Goal: Task Accomplishment & Management: Use online tool/utility

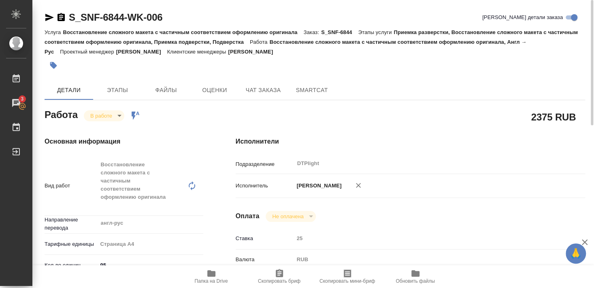
click at [98, 111] on body "🙏 .cls-1 fill:#fff; AWATERA [PERSON_NAME] 3 Чаты График Выйти S_SNF-6844-WK-006…" at bounding box center [297, 144] width 594 height 288
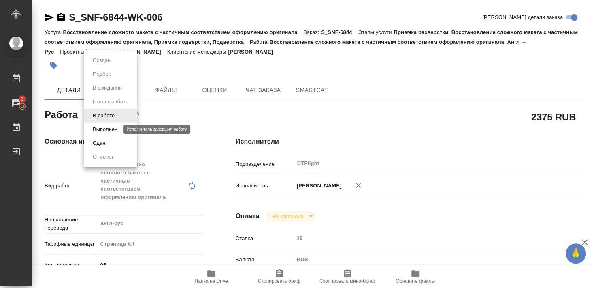
click at [99, 128] on button "Выполнен" at bounding box center [105, 129] width 30 height 9
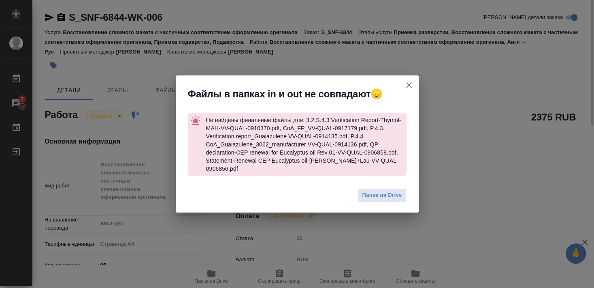
type textarea "x"
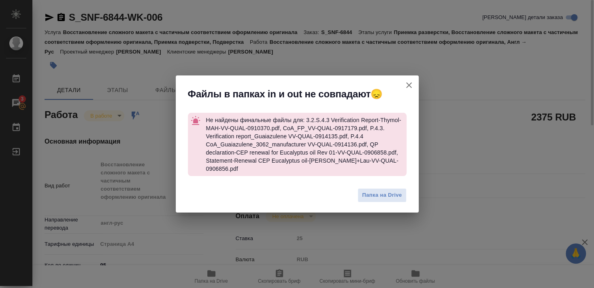
type textarea "x"
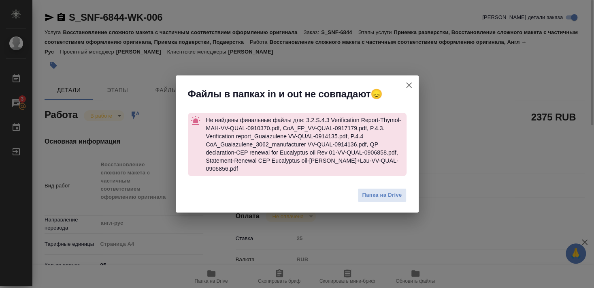
type textarea "x"
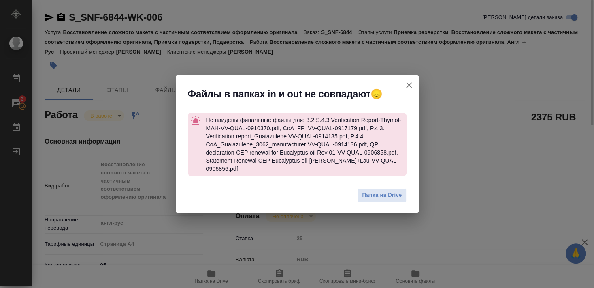
click at [411, 88] on icon "button" at bounding box center [409, 85] width 10 height 10
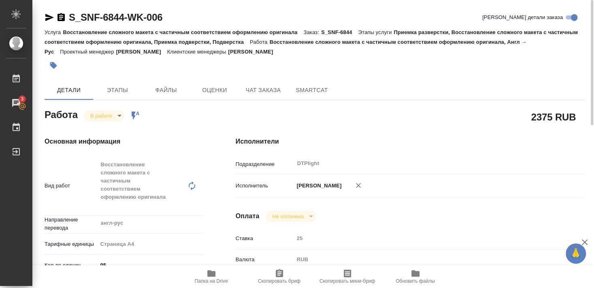
type textarea "x"
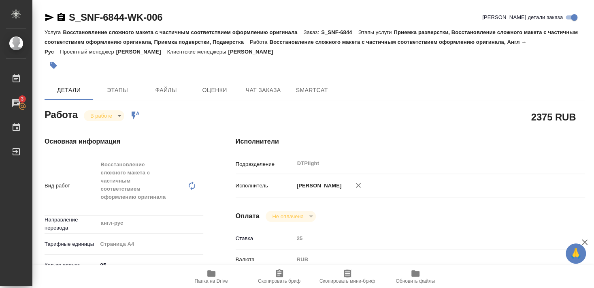
type textarea "x"
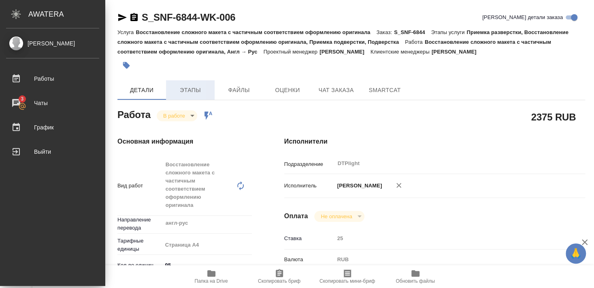
type textarea "x"
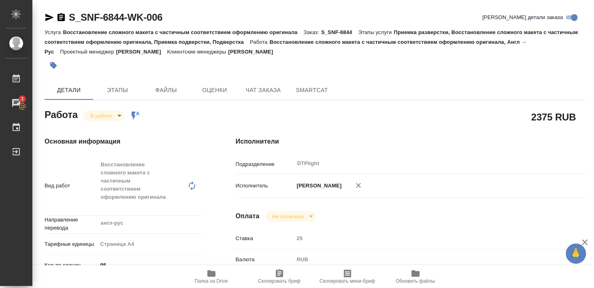
click at [103, 111] on body "🙏 .cls-1 fill:#fff; AWATERA [PERSON_NAME] 3 Чаты График Выйти S_SNF-6844-WK-006…" at bounding box center [297, 144] width 594 height 288
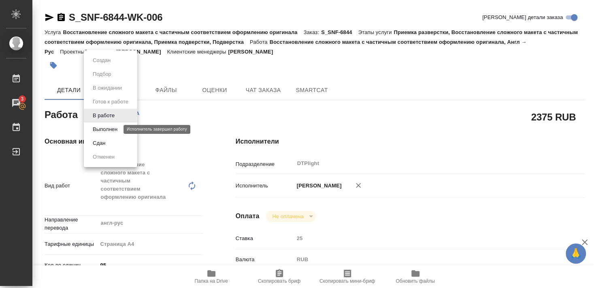
click at [100, 128] on button "Выполнен" at bounding box center [105, 129] width 30 height 9
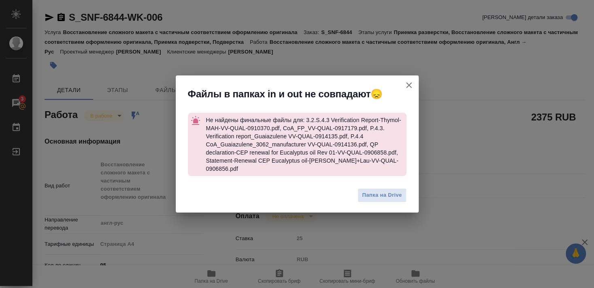
type textarea "x"
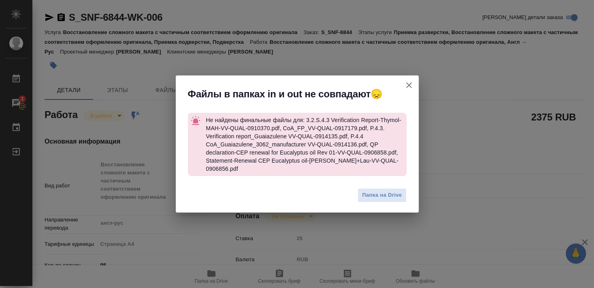
type textarea "x"
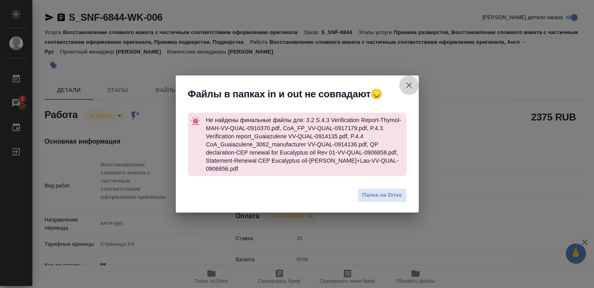
click at [409, 87] on icon "button" at bounding box center [409, 85] width 10 height 10
type textarea "x"
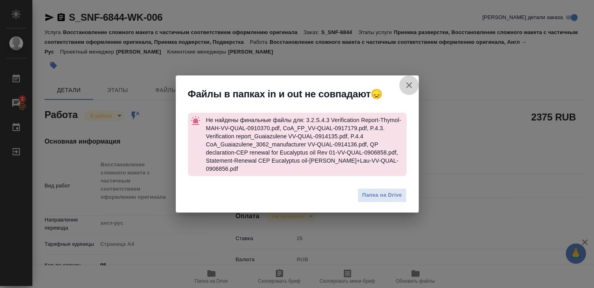
type textarea "x"
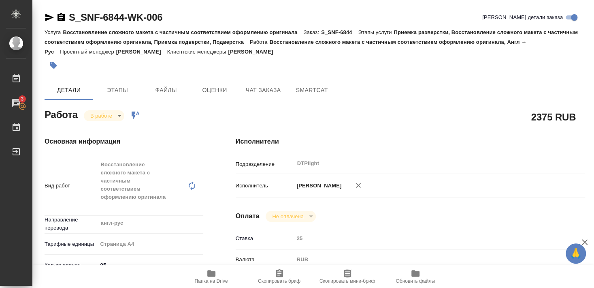
type textarea "x"
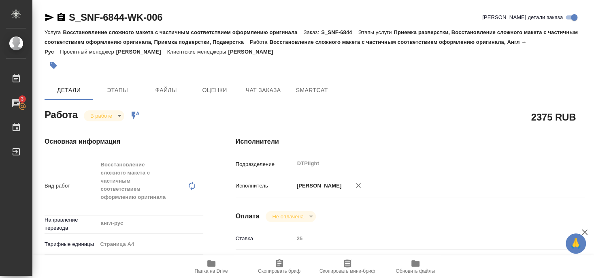
type textarea "x"
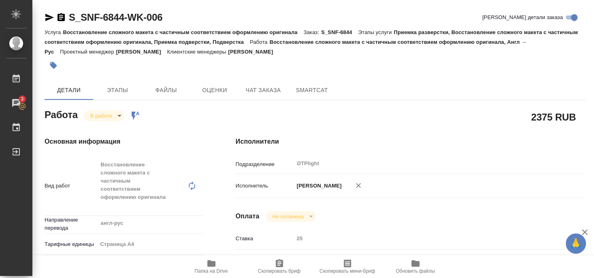
type textarea "x"
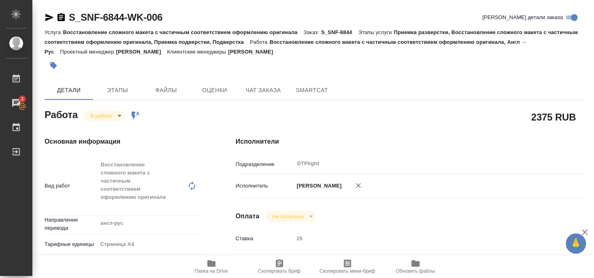
type textarea "x"
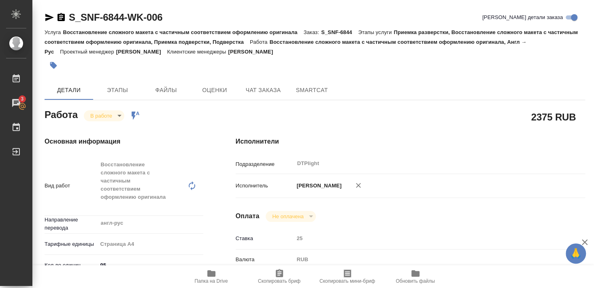
type textarea "x"
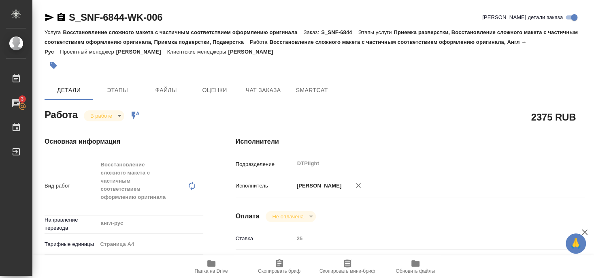
type textarea "x"
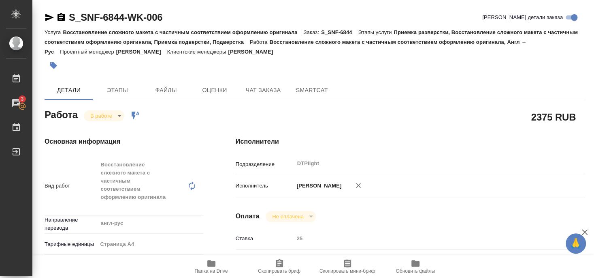
type textarea "x"
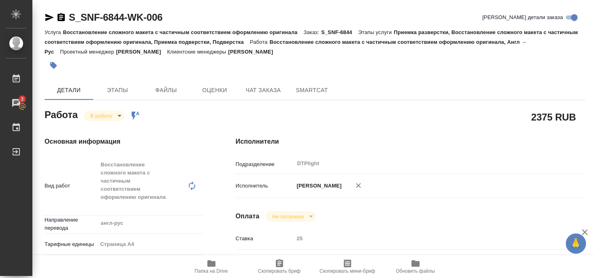
type textarea "x"
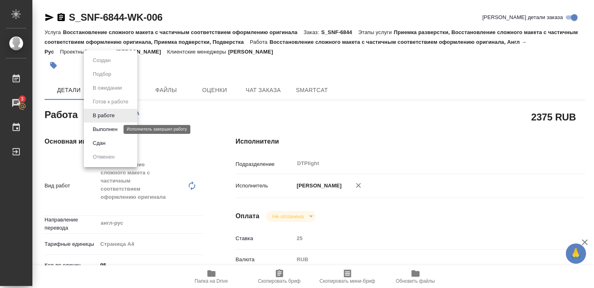
click at [101, 128] on button "Выполнен" at bounding box center [105, 129] width 30 height 9
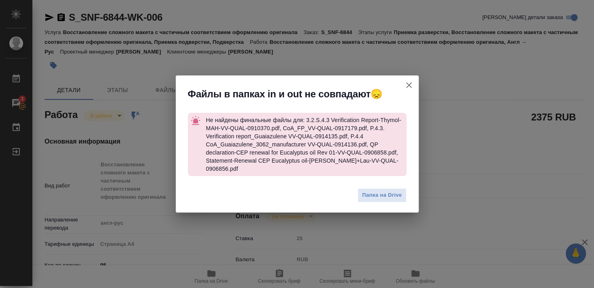
type textarea "x"
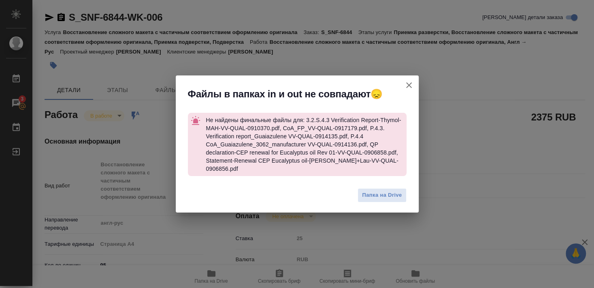
type textarea "x"
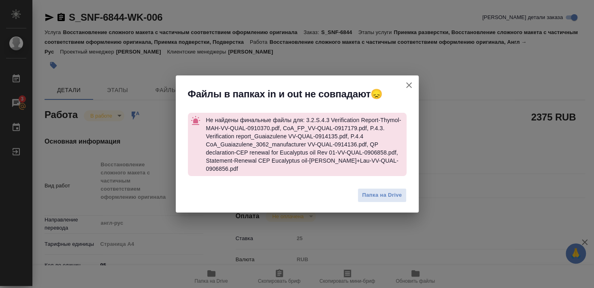
click at [411, 88] on icon "button" at bounding box center [409, 85] width 10 height 10
type textarea "x"
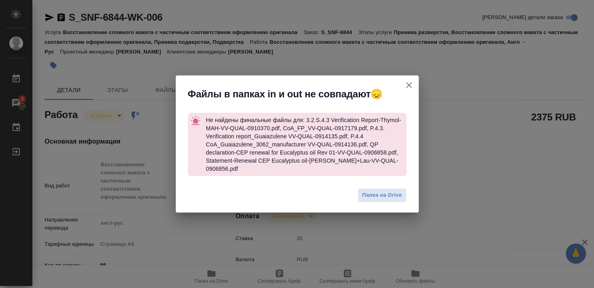
type textarea "x"
